Goal: Task Accomplishment & Management: Complete application form

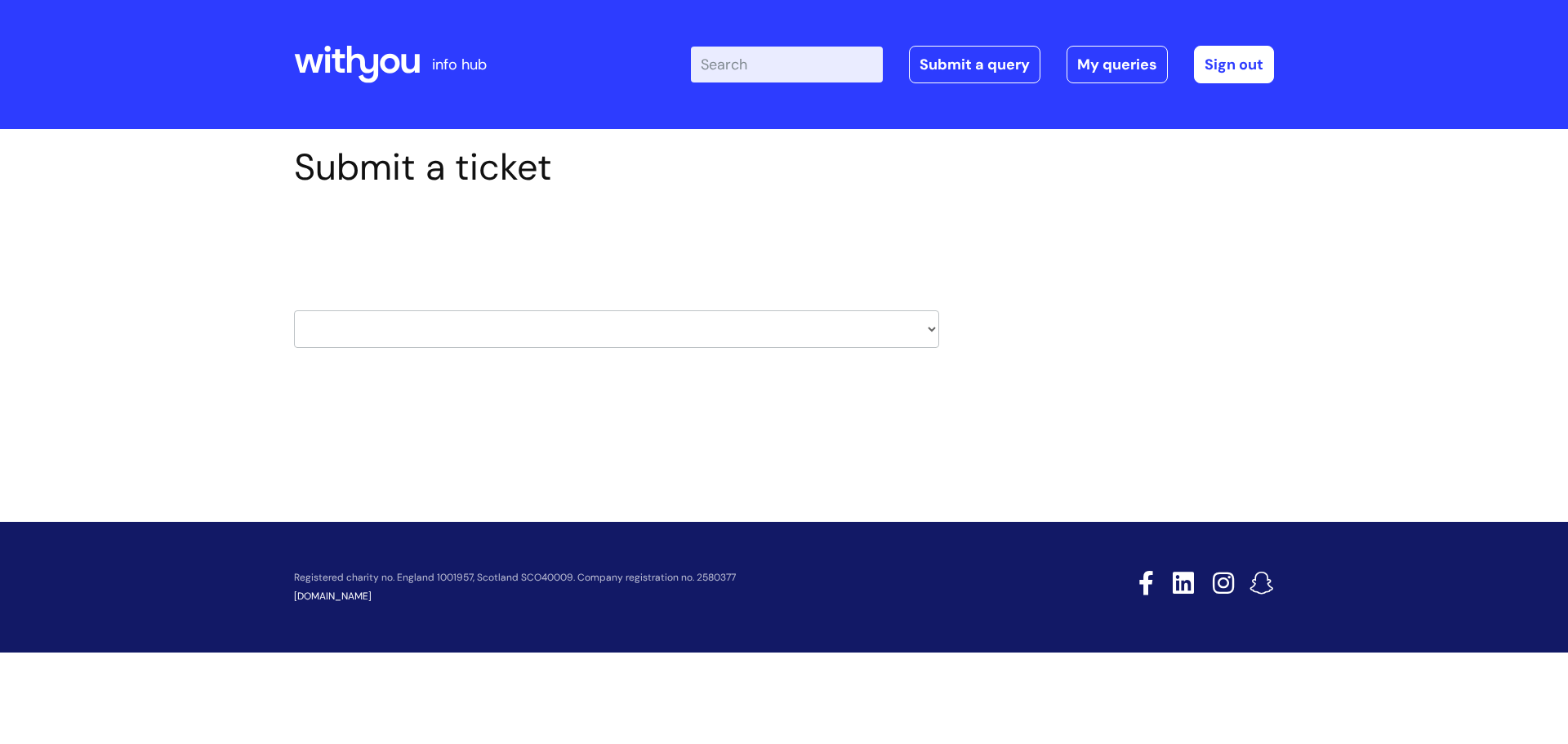
drag, startPoint x: 0, startPoint y: 0, endPoint x: 446, endPoint y: 329, distance: 554.2
click at [446, 329] on select "HR / People IT and Support Clinical Drug Alerts Finance Accounts Data Support T…" at bounding box center [616, 329] width 645 height 37
select select "hr_/_people"
click at [294, 310] on select "HR / People IT and Support Clinical Drug Alerts Finance Accounts Data Support T…" at bounding box center [616, 329] width 645 height 37
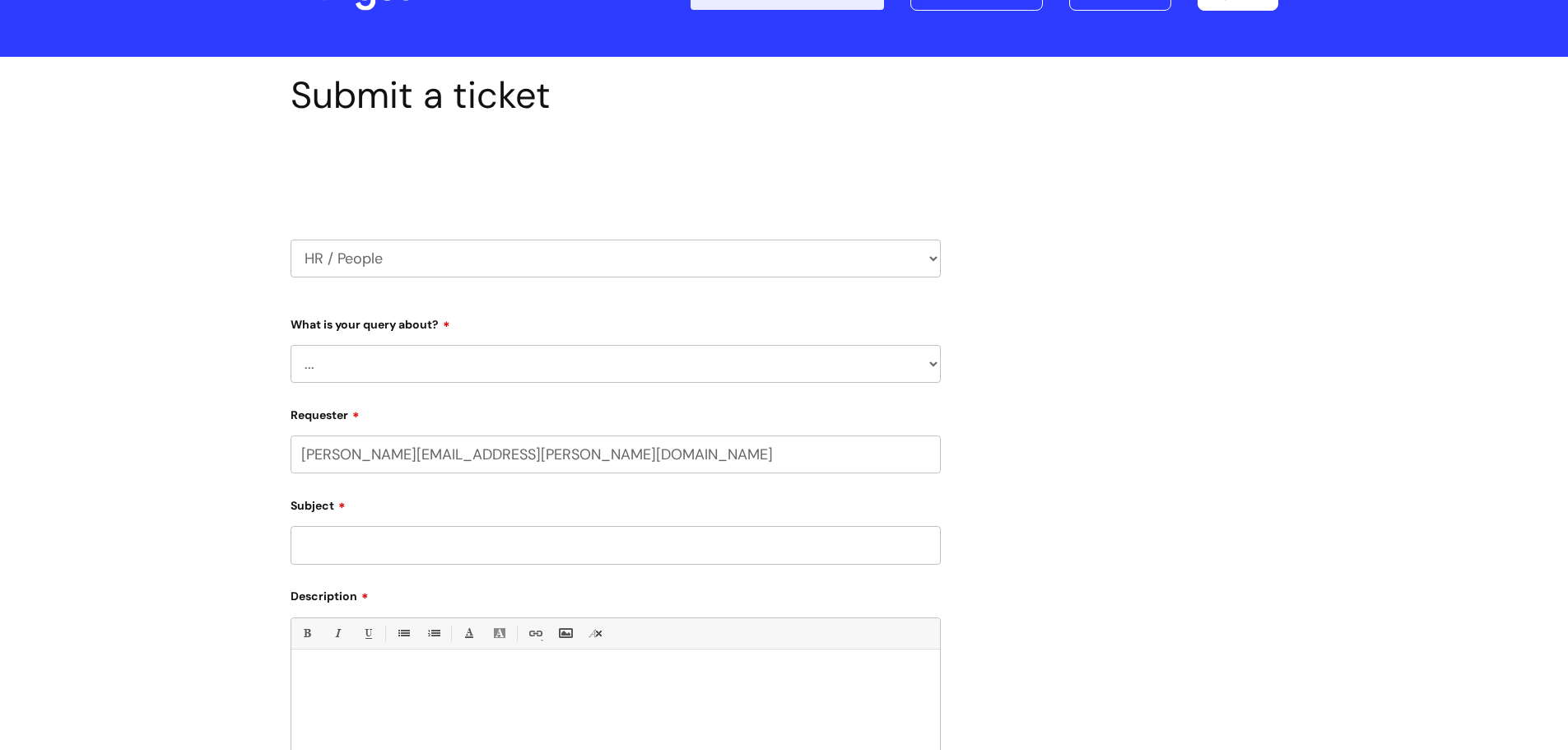
scroll to position [165, 0]
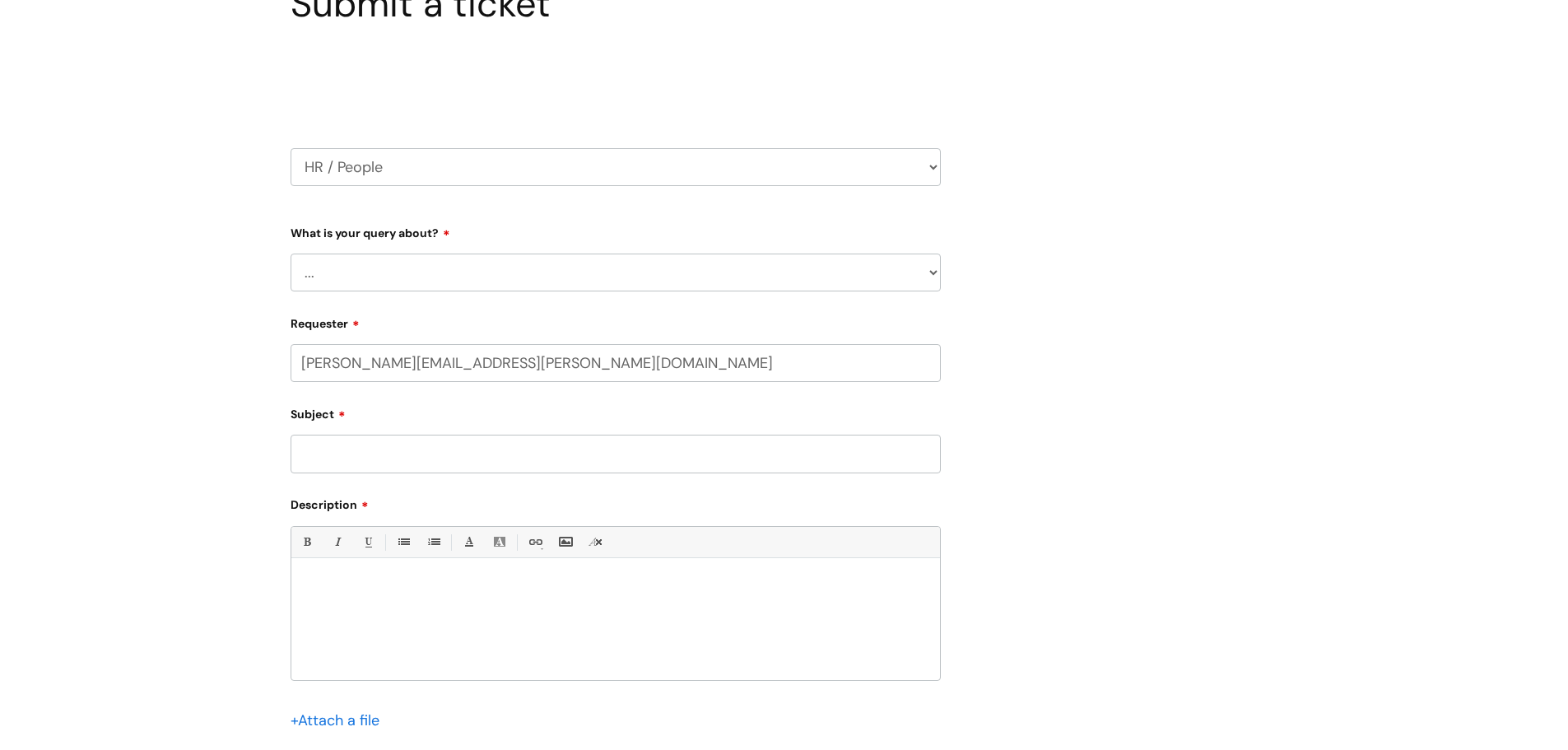
click at [337, 269] on select "... Absence Query Holiday Query Employee change request General HR Query iTrent…" at bounding box center [615, 272] width 650 height 38
select select "Holiday Query"
click at [291, 253] on select "... Absence Query Holiday Query Employee change request General HR Query iTrent…" at bounding box center [615, 272] width 650 height 38
click at [373, 459] on input "Subject" at bounding box center [615, 453] width 650 height 38
type input "Holiday request can't be authorised"
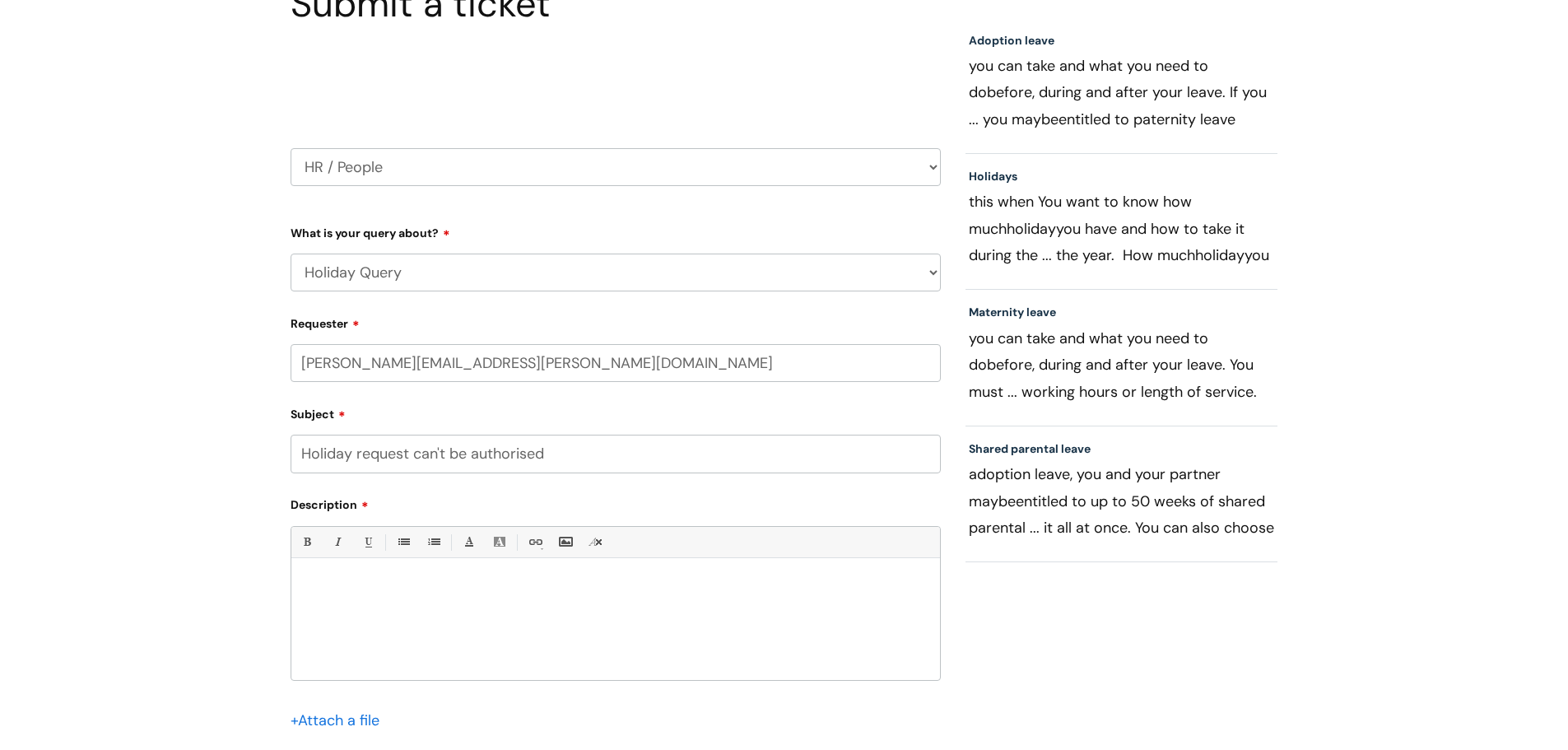
click at [392, 591] on p at bounding box center [615, 585] width 624 height 14
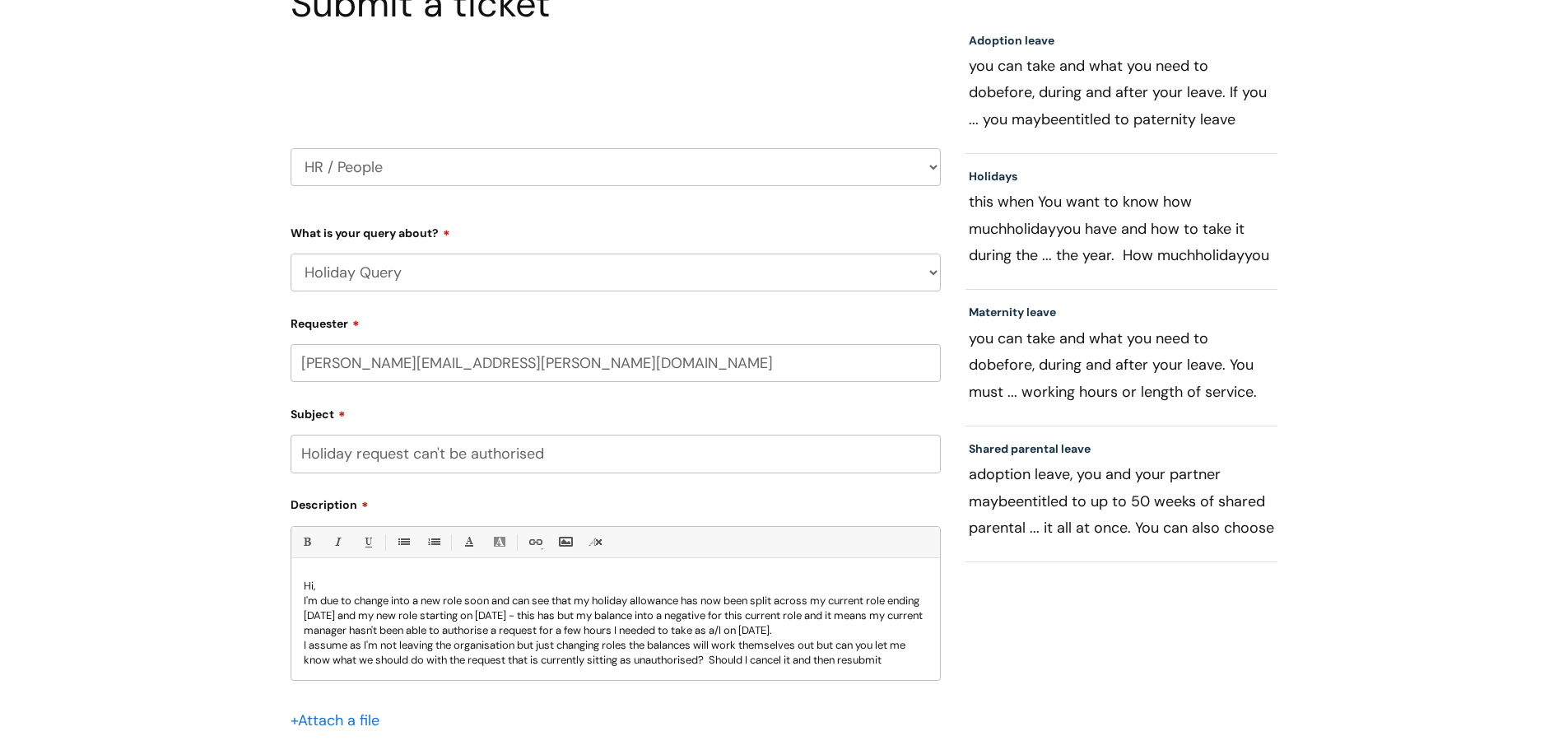
scroll to position [16, 0]
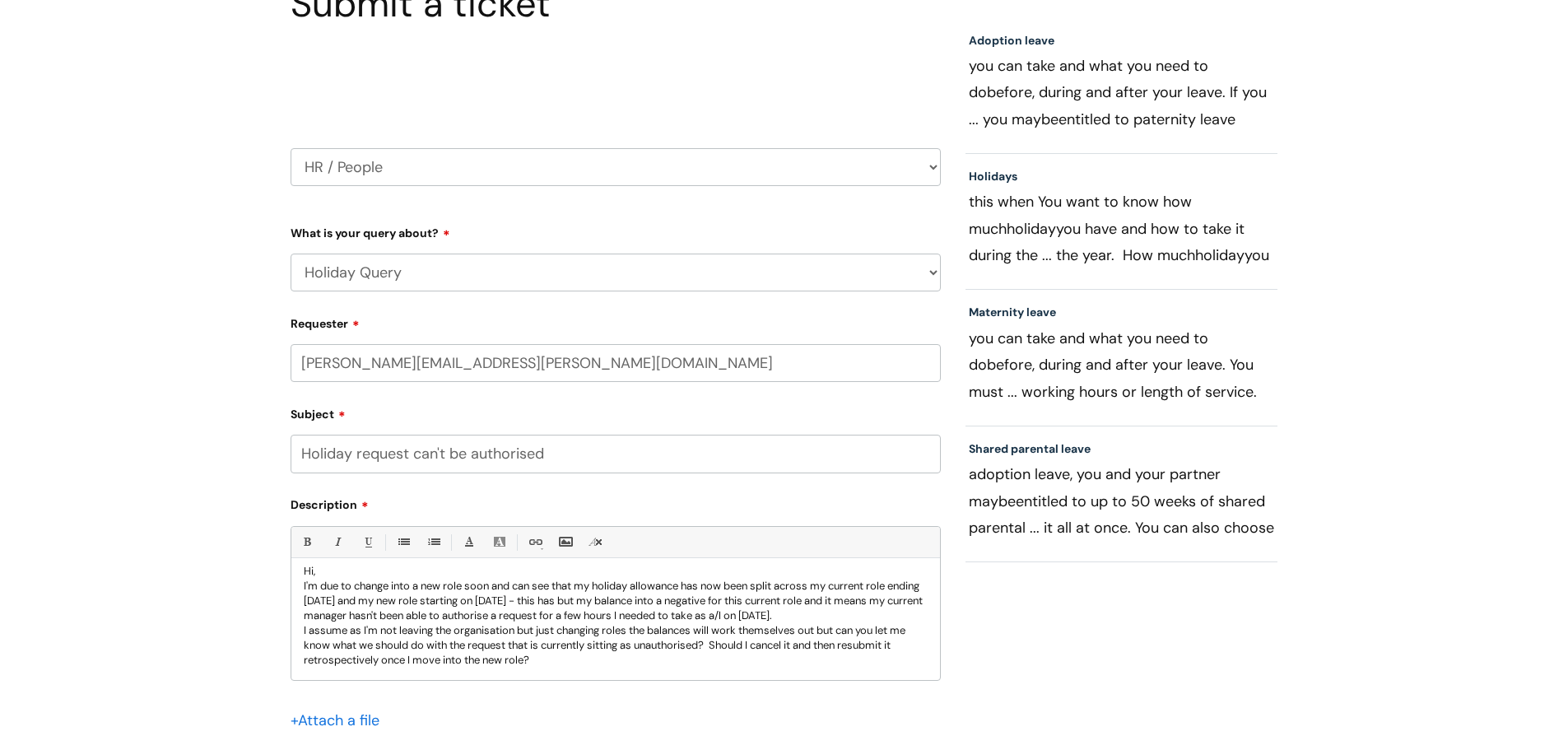
click at [727, 641] on p "I assume as I'm not leaving the organisation but just changing roles the balanc…" at bounding box center [615, 645] width 624 height 44
click at [827, 642] on p "I assume as I'm not leaving the organisation but just changing roles the balanc…" at bounding box center [615, 645] width 624 height 44
click at [783, 667] on p "I assume as I'm not leaving the organisation but just changing roles the balanc…" at bounding box center [615, 645] width 624 height 44
click at [905, 641] on p "I assume as I'm not leaving the organisation but just changing roles the balanc…" at bounding box center [615, 645] width 624 height 44
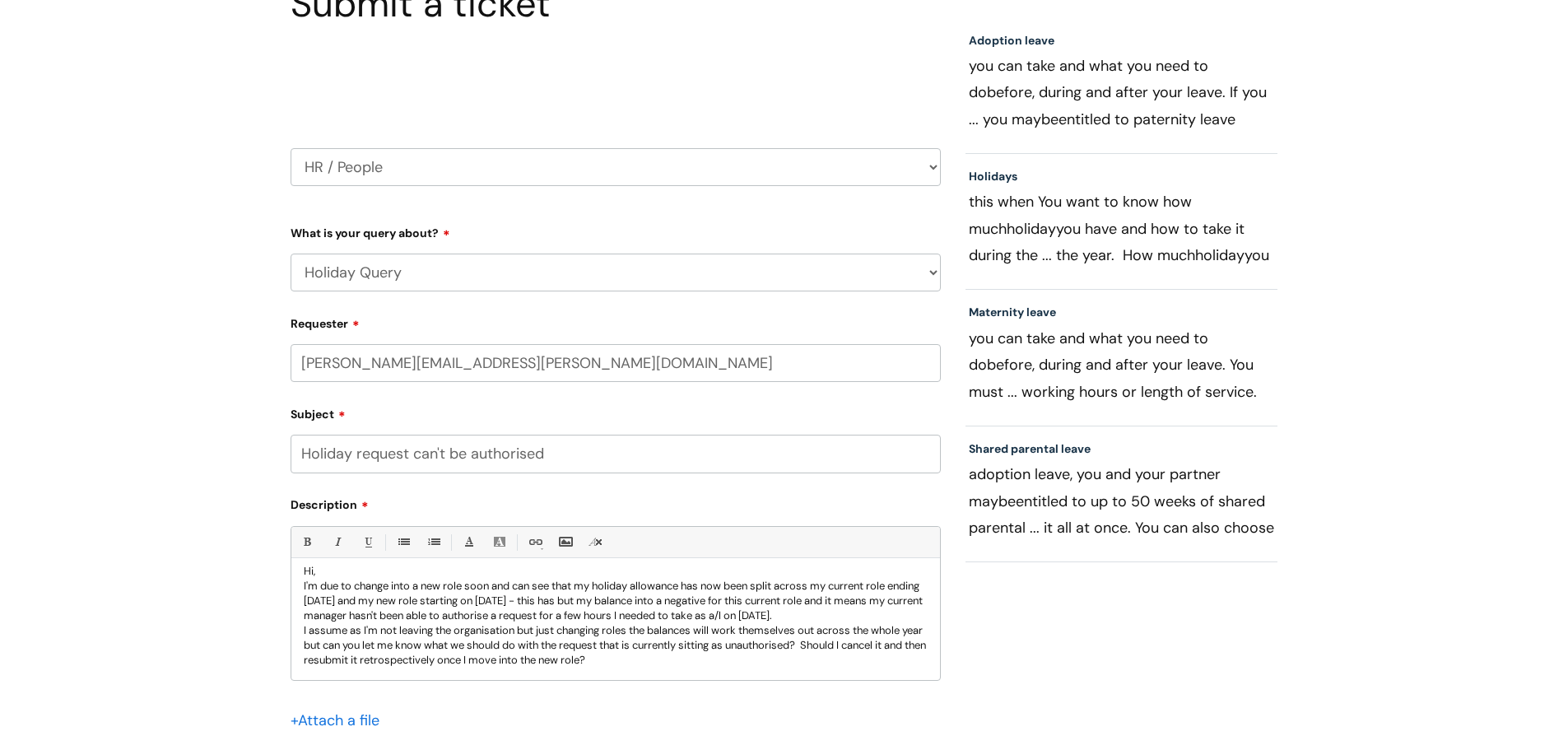
click at [663, 664] on p "I assume as I'm not leaving the organisation but just changing roles the balanc…" at bounding box center [615, 645] width 624 height 44
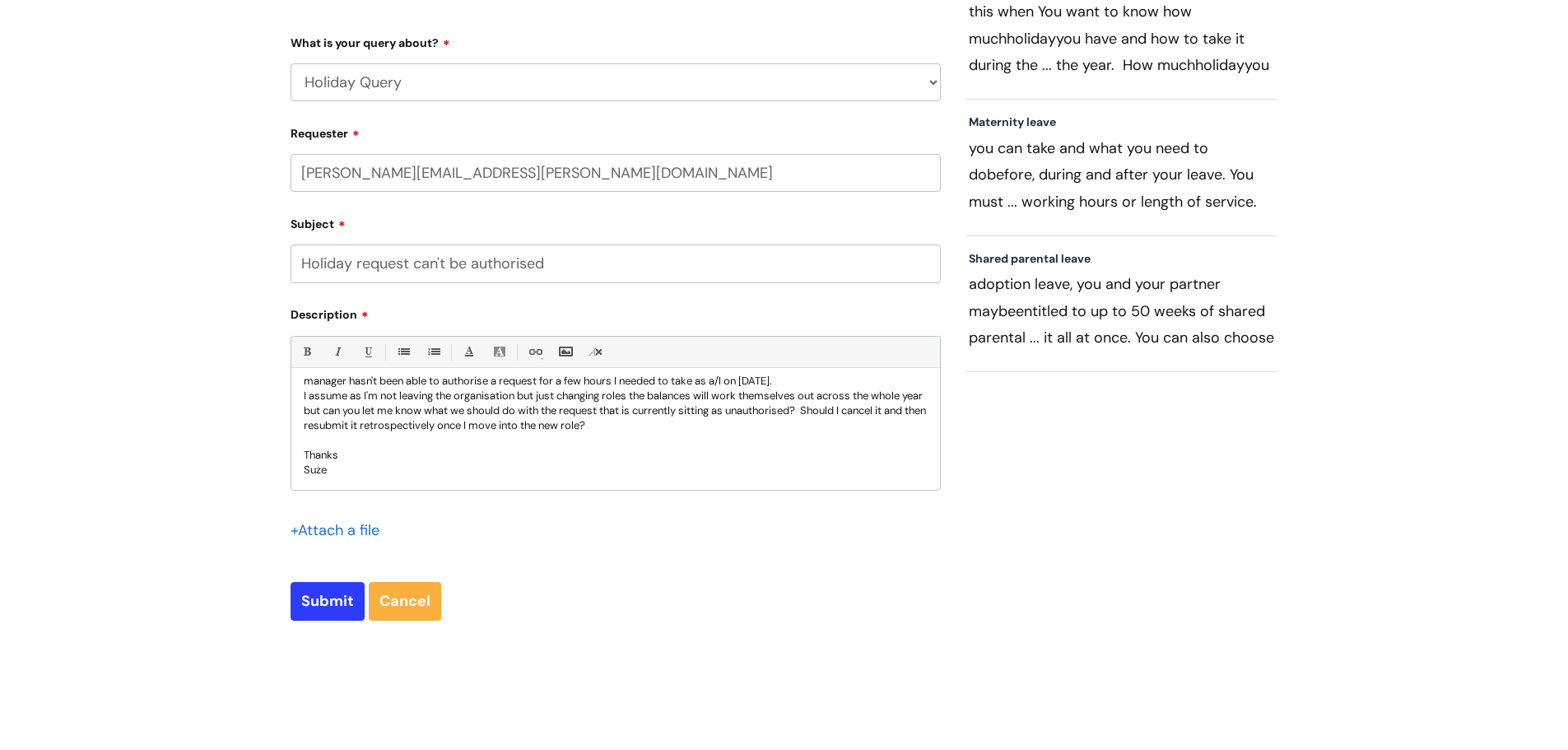
scroll to position [411, 0]
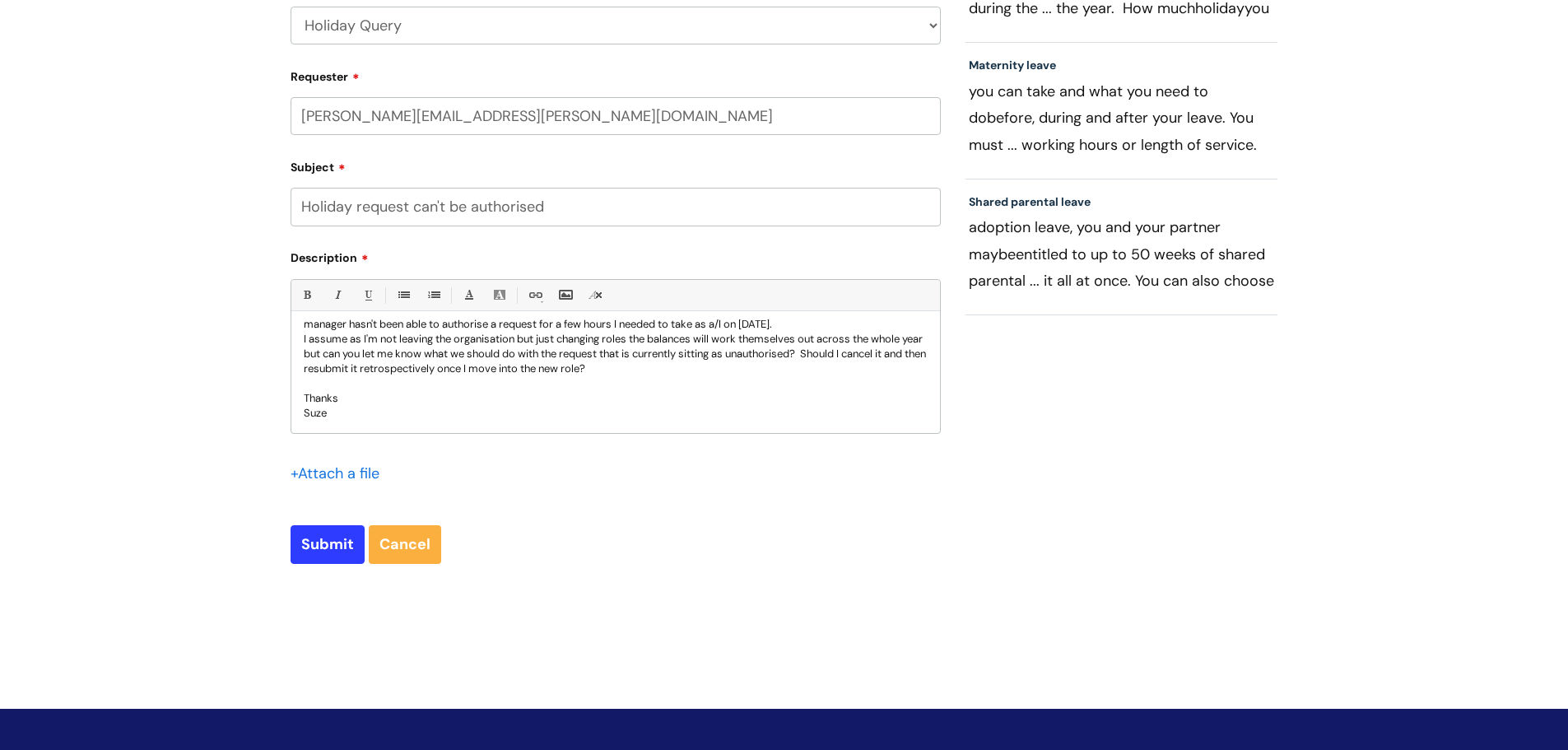
click at [389, 368] on p "I assume as I'm not leaving the organisation but just changing roles the balanc…" at bounding box center [615, 353] width 624 height 44
click at [372, 370] on p "I assume as I'm not leaving the organisation but just changing roles the balanc…" at bounding box center [615, 353] width 624 height 44
click at [595, 374] on p "I assume as I'm not leaving the organisation but just changing roles the balanc…" at bounding box center [615, 353] width 624 height 44
click at [335, 555] on input "Submit" at bounding box center [327, 543] width 74 height 38
type input "Please Wait..."
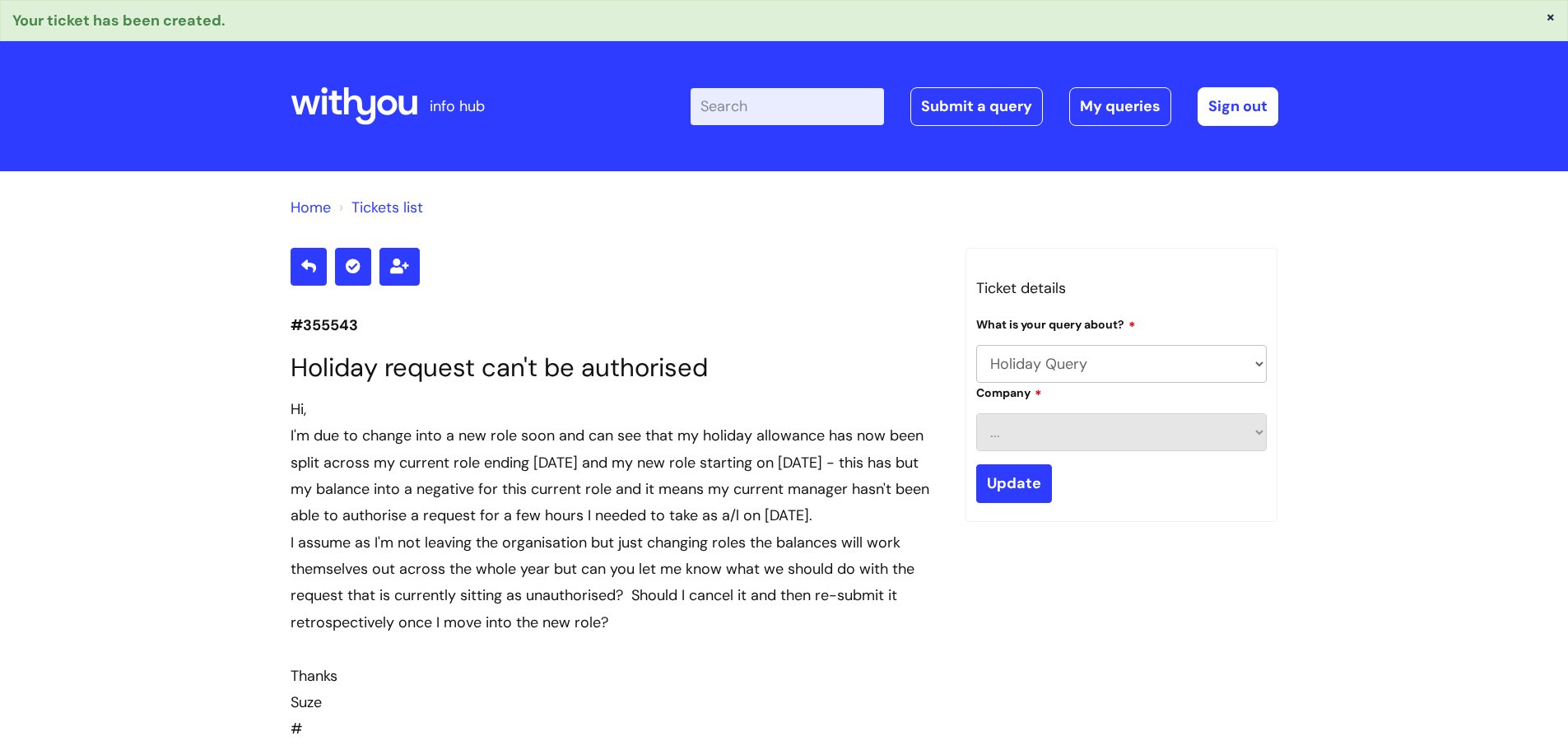
select select "Holiday Query"
